Goal: Find specific page/section: Find specific page/section

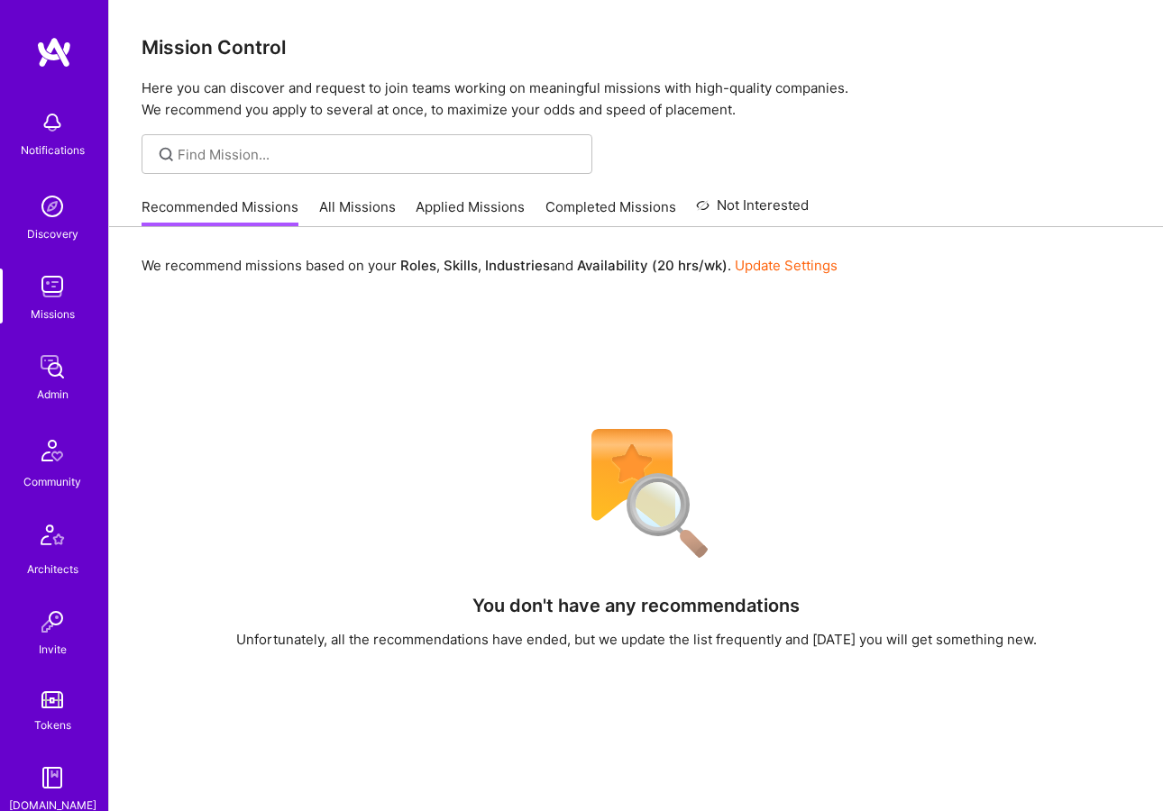
scroll to position [324, 0]
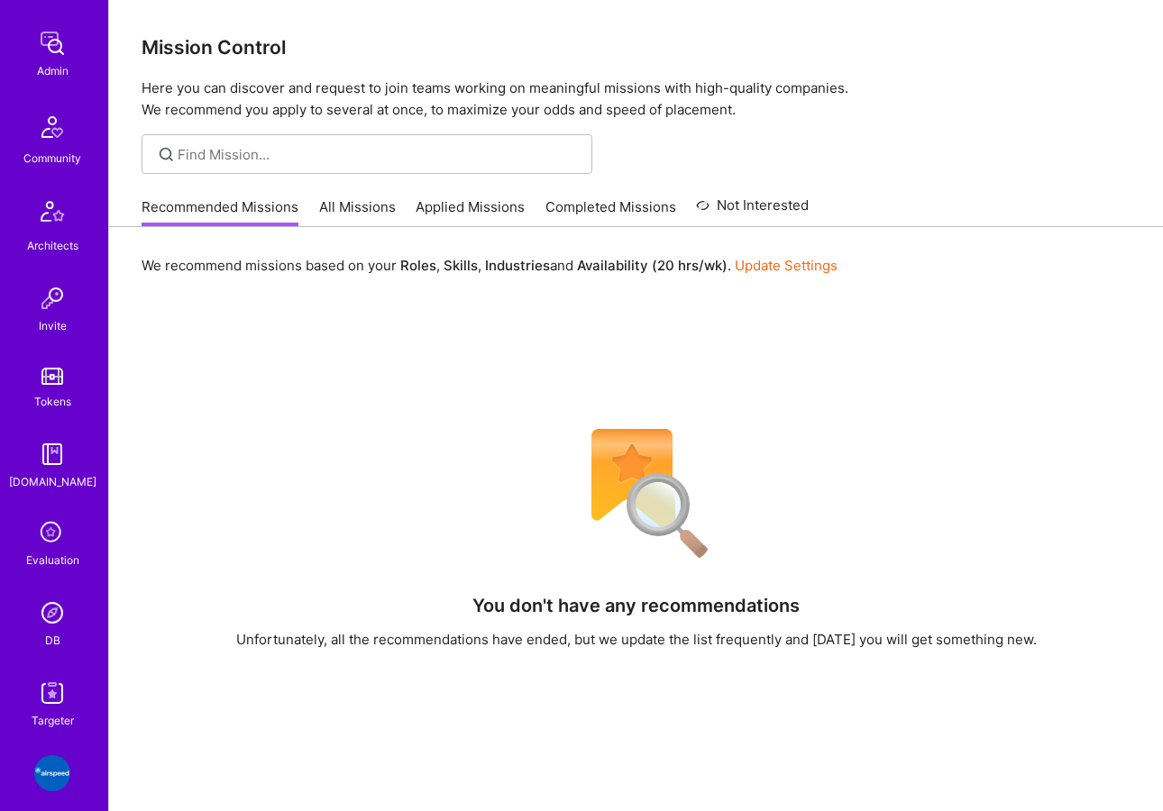
click at [54, 675] on div "Notifications Discovery Missions Admin Community Architects Invite Tokens A.Gui…" at bounding box center [54, 253] width 108 height 953
click at [53, 623] on img at bounding box center [52, 613] width 36 height 36
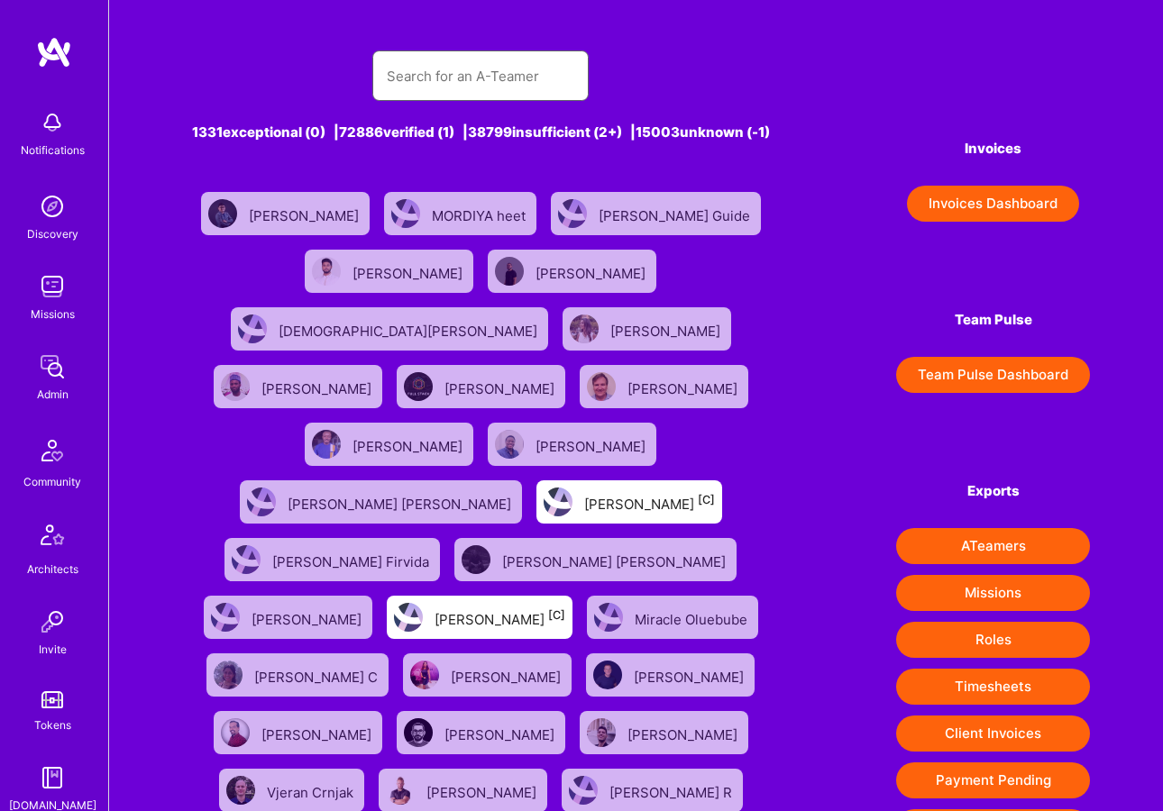
click at [472, 83] on input "text" at bounding box center [481, 76] width 188 height 46
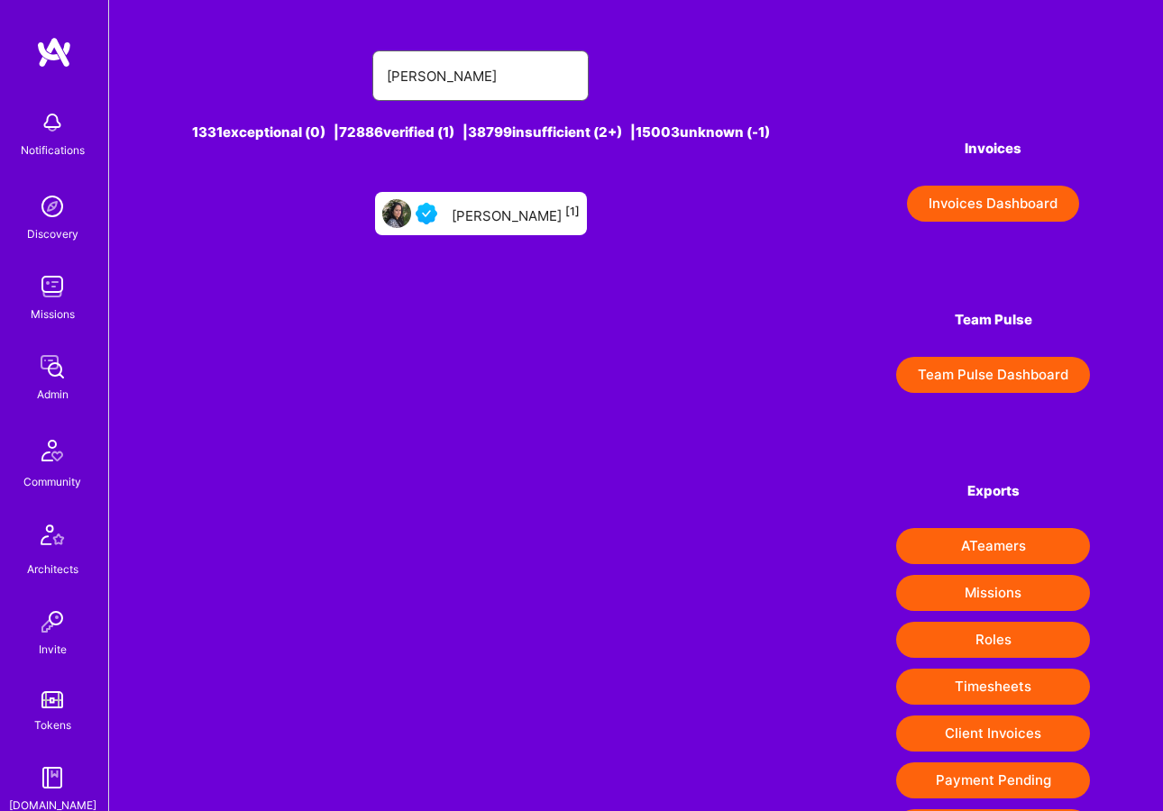
type input "kunal pandya"
click at [488, 225] on div "Kunal Pandya [1]" at bounding box center [516, 213] width 128 height 23
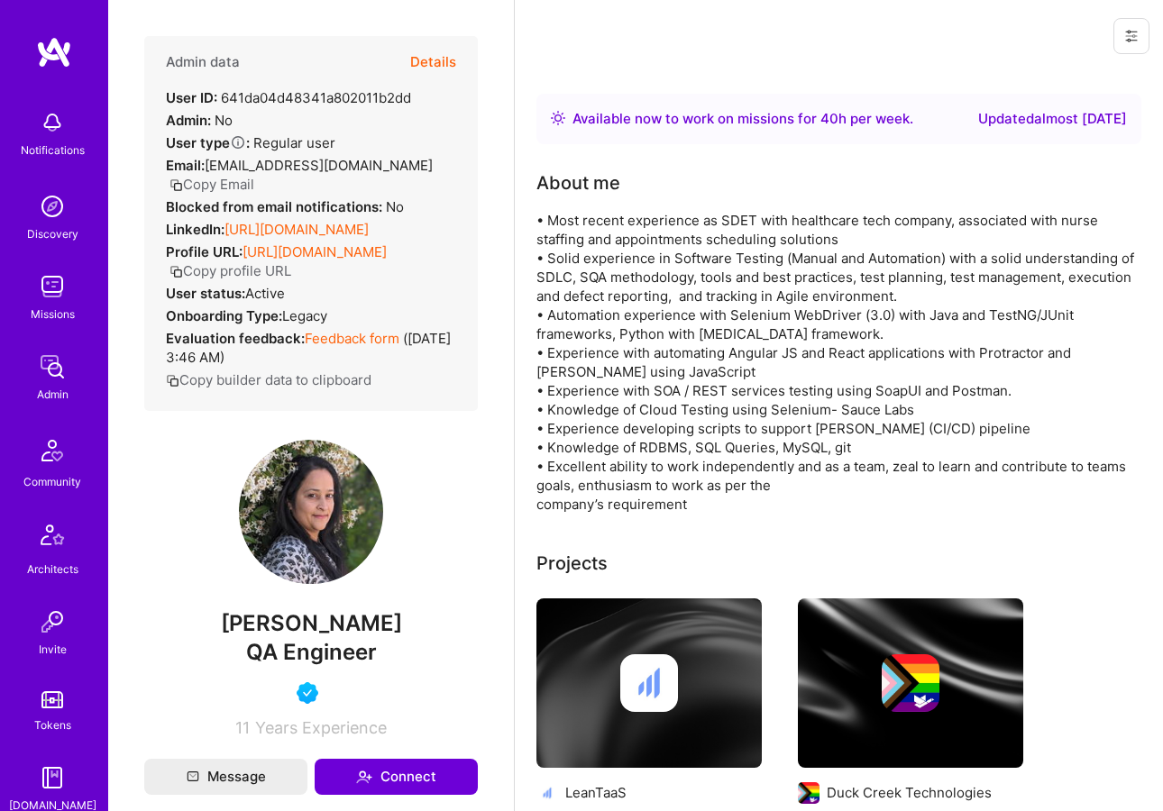
click at [432, 63] on button "Details" at bounding box center [433, 62] width 46 height 52
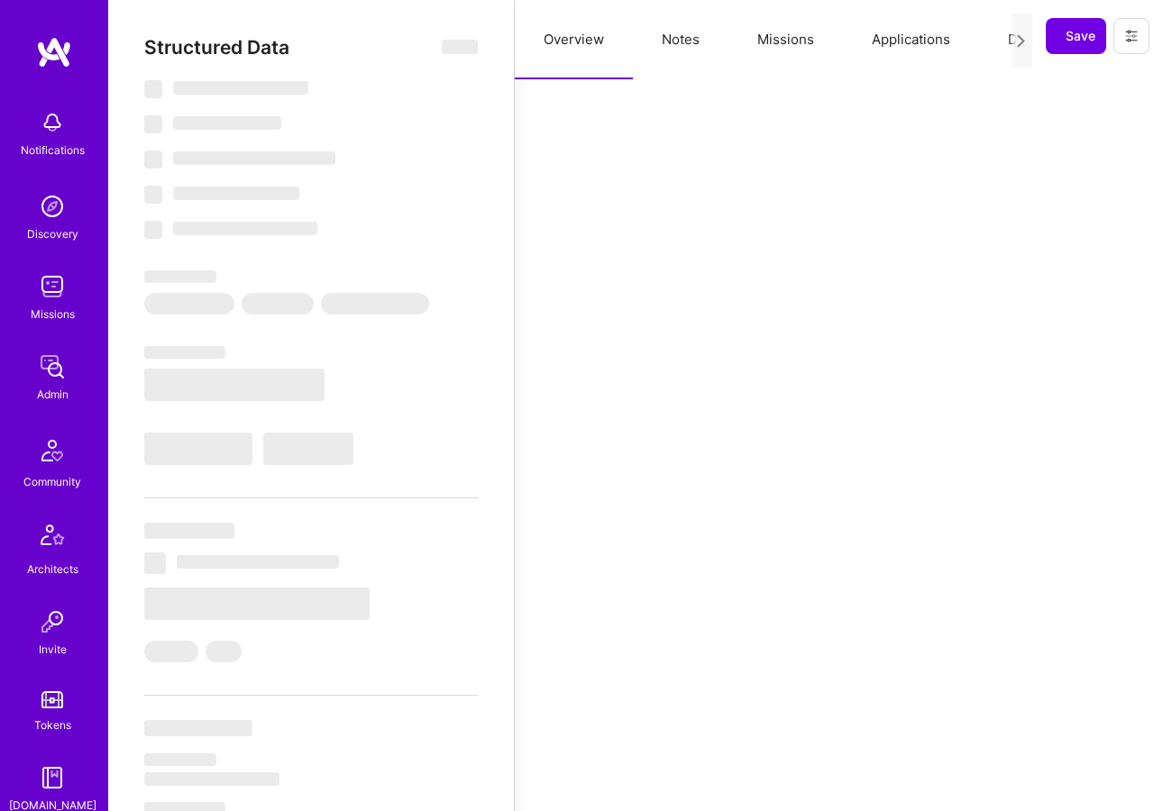
select select "Right Now"
select select "4"
select select "7"
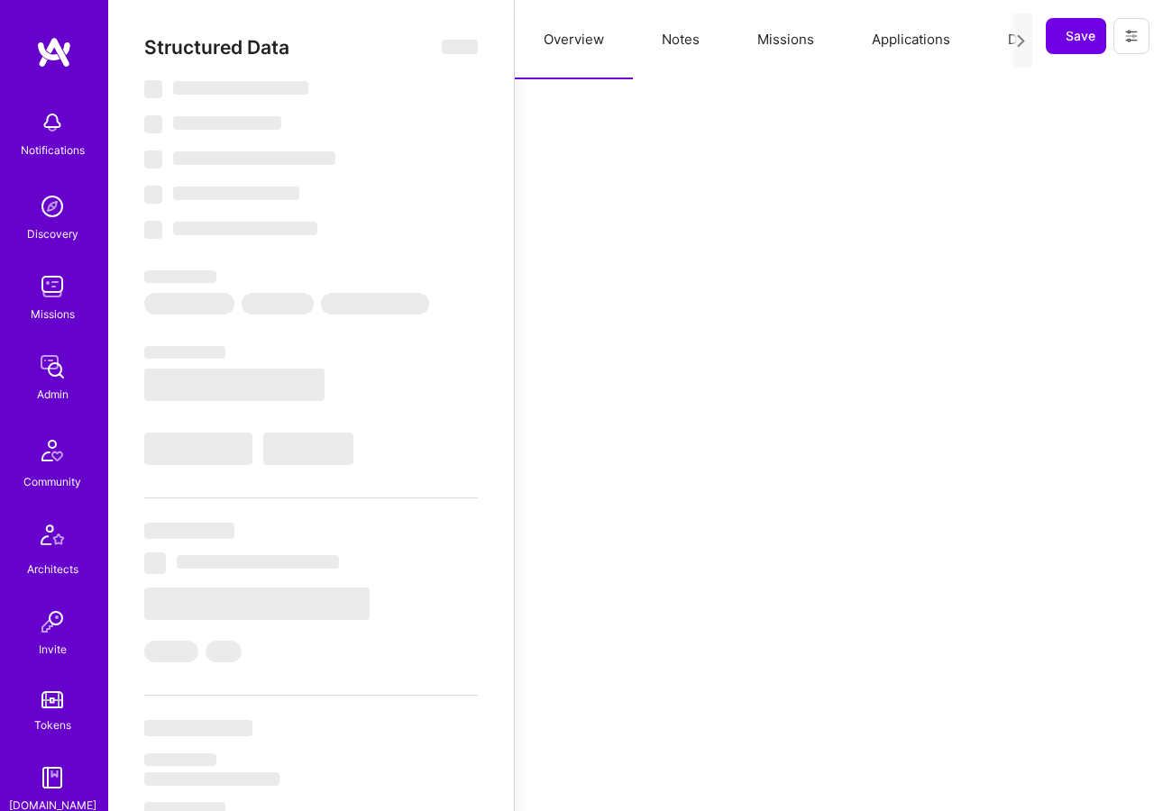
select select "US"
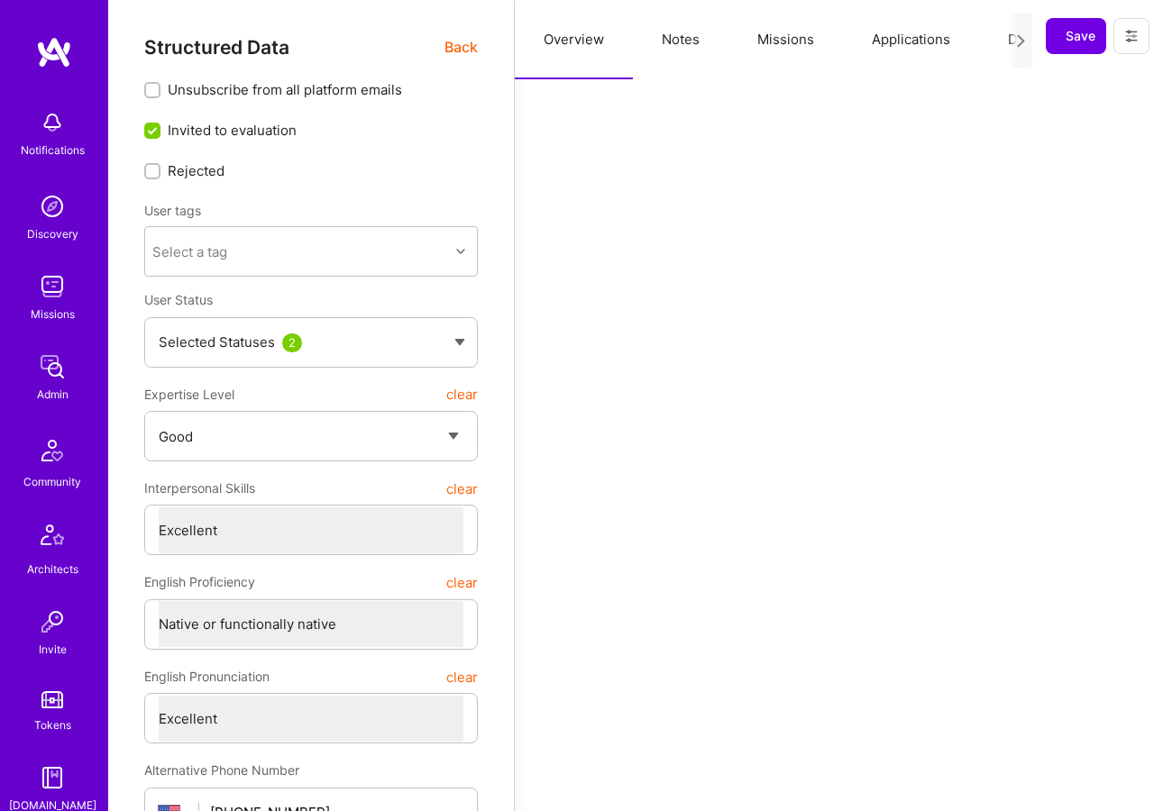
click at [884, 45] on button "Applications" at bounding box center [911, 39] width 136 height 79
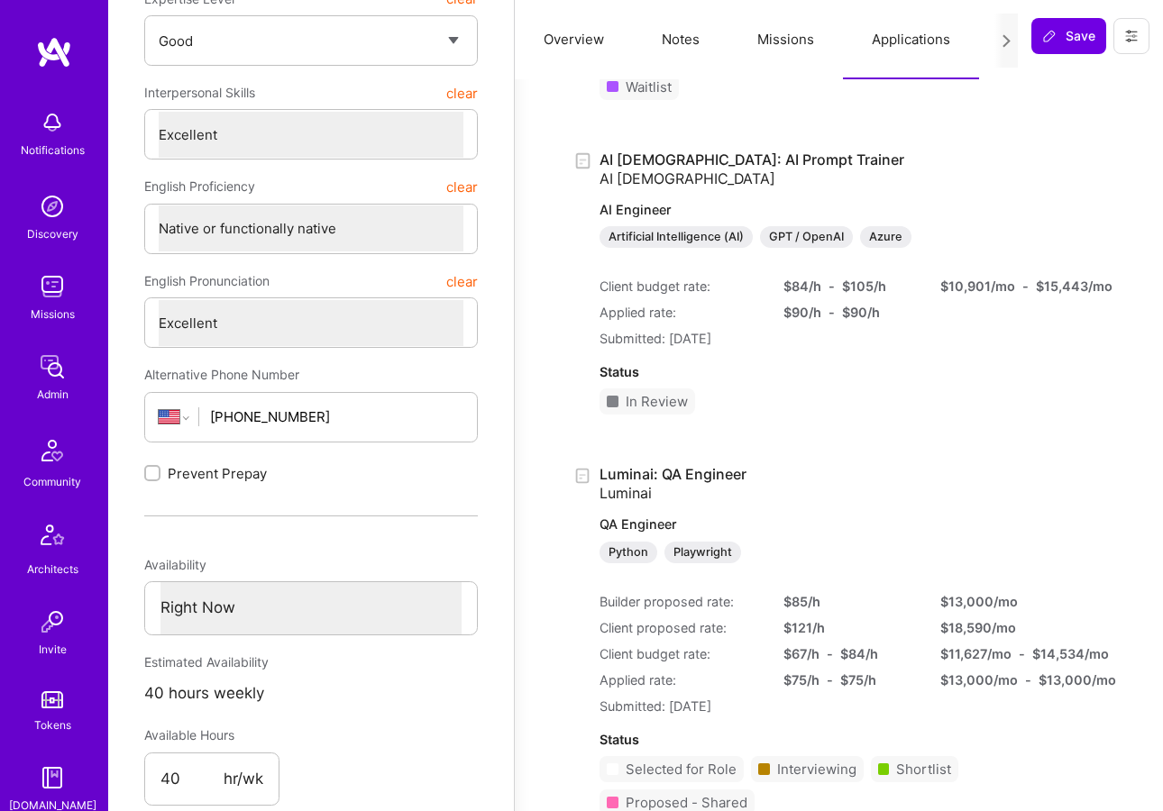
scroll to position [434, 0]
